Goal: Transaction & Acquisition: Purchase product/service

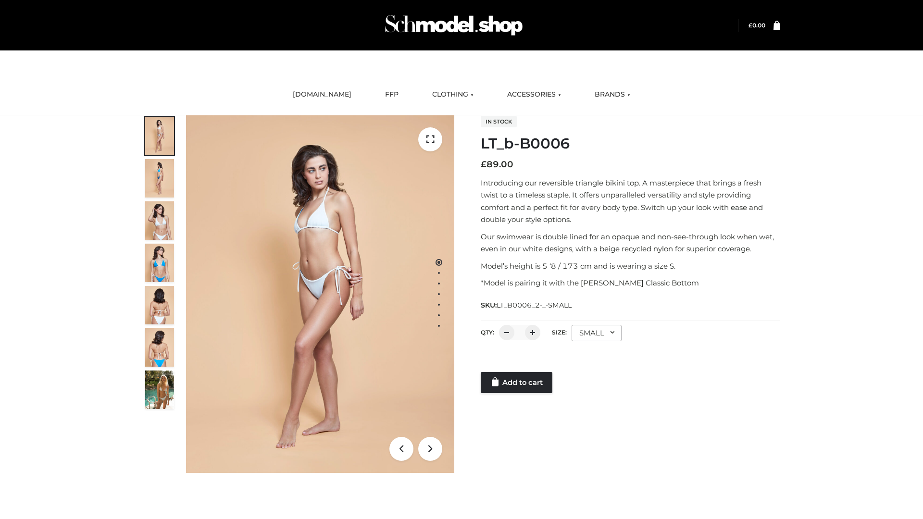
click at [517, 383] on link "Add to cart" at bounding box center [517, 382] width 72 height 21
